Goal: Navigation & Orientation: Go to known website

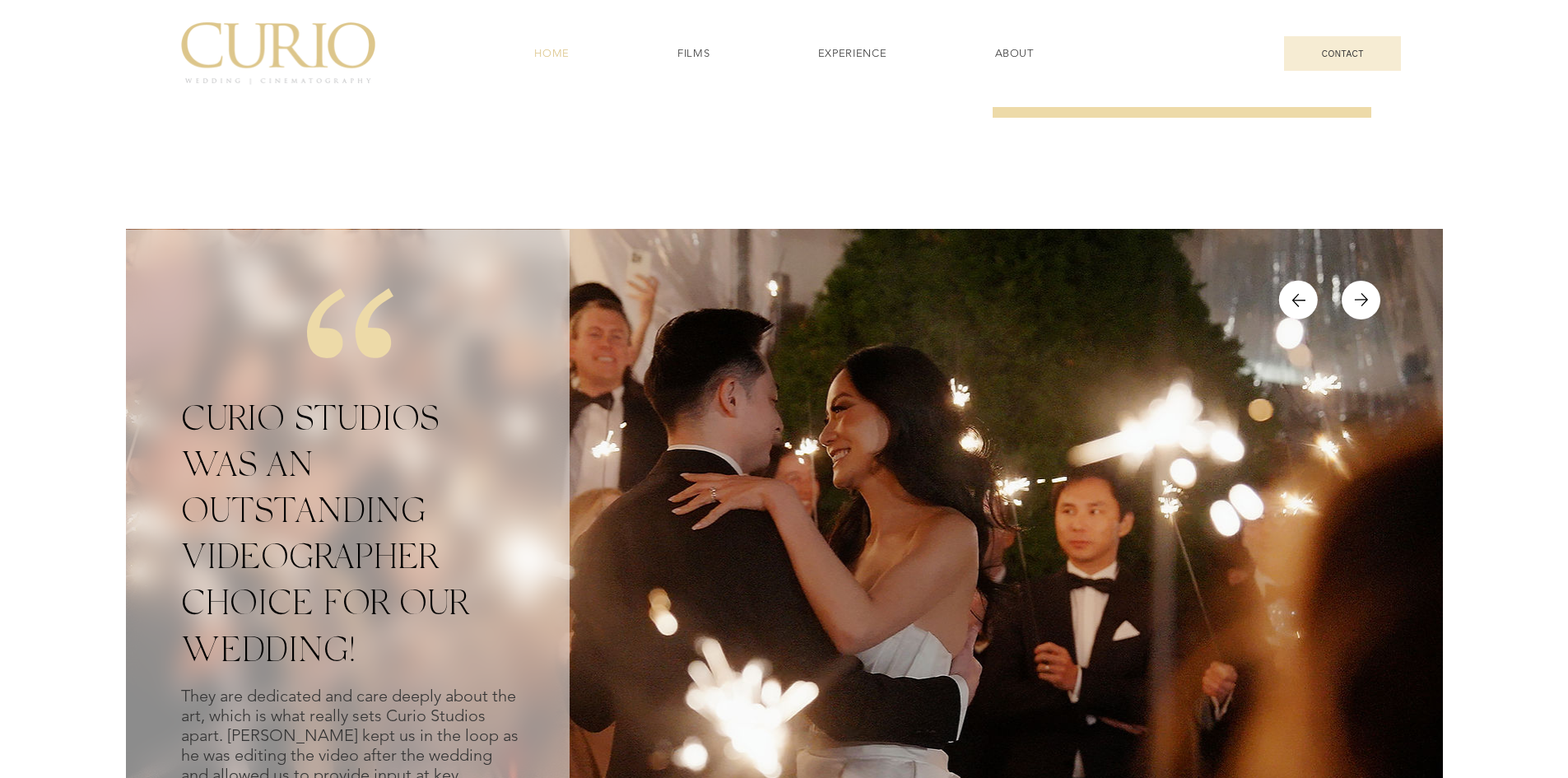
scroll to position [6555, 0]
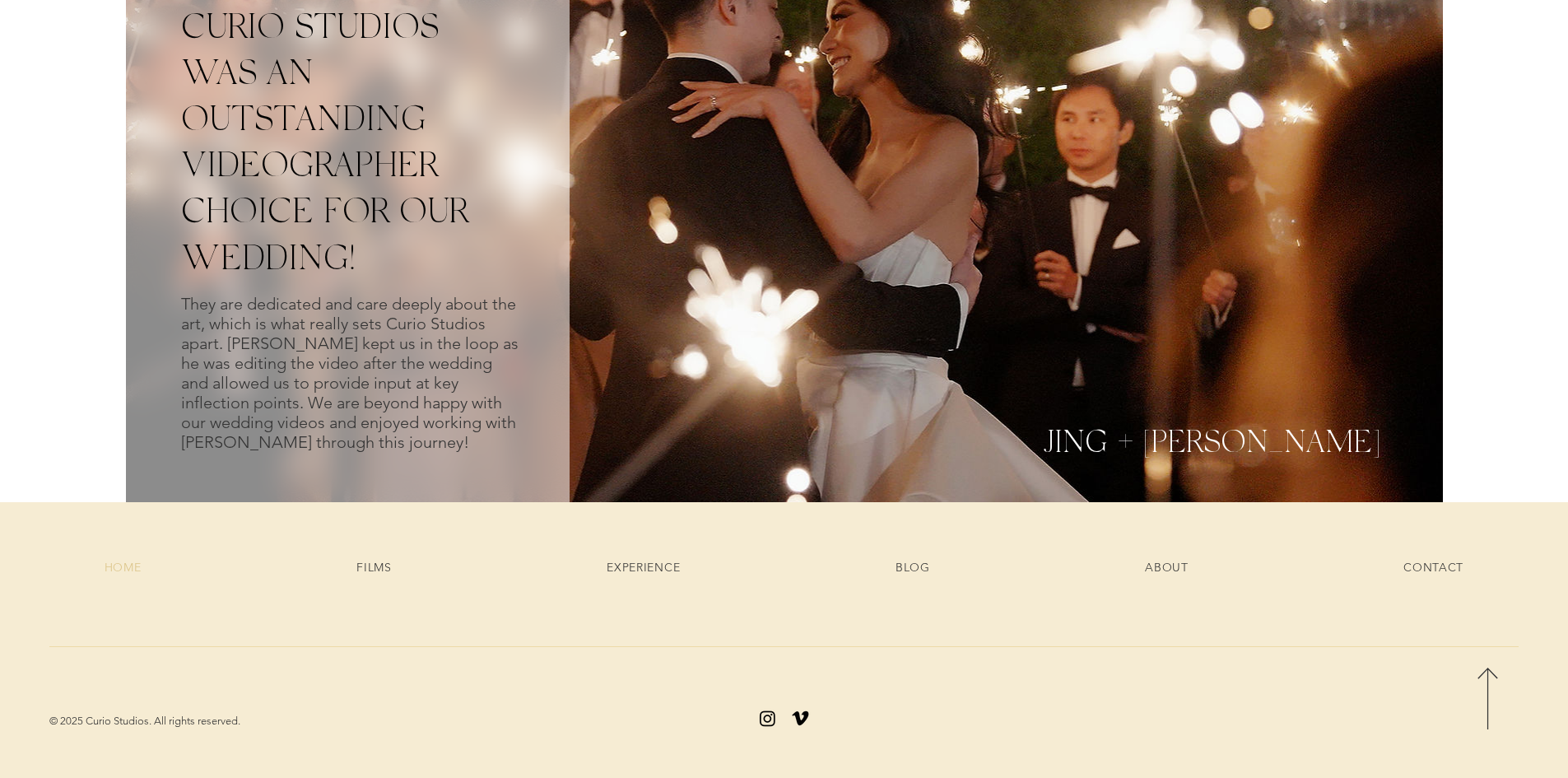
drag, startPoint x: 1579, startPoint y: 75, endPoint x: 1562, endPoint y: 810, distance: 735.2
click at [796, 719] on img "Vimeo" at bounding box center [800, 718] width 20 height 20
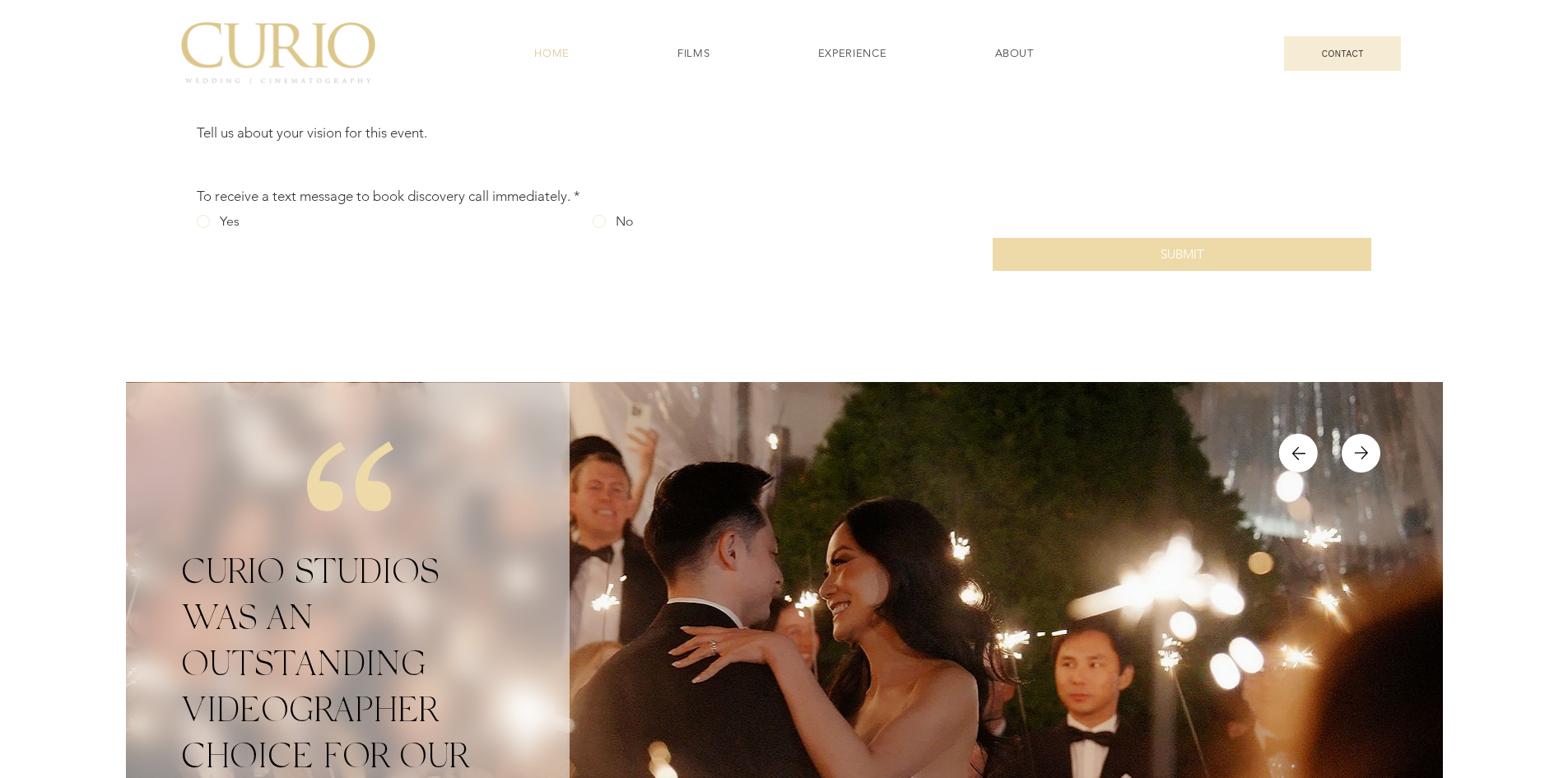
scroll to position [6555, 0]
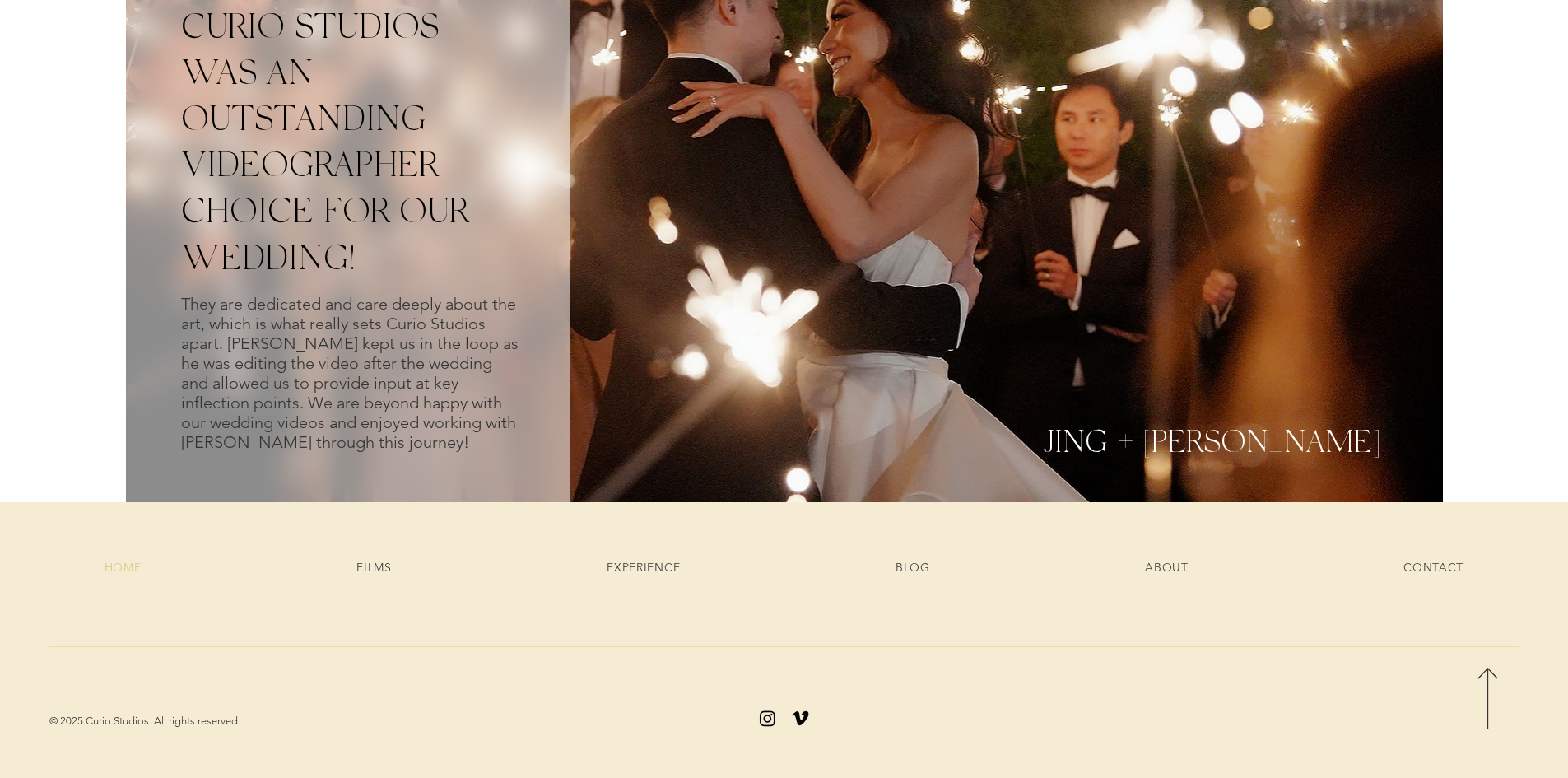
click at [804, 715] on img "Vimeo" at bounding box center [800, 718] width 20 height 20
